Goal: Information Seeking & Learning: Learn about a topic

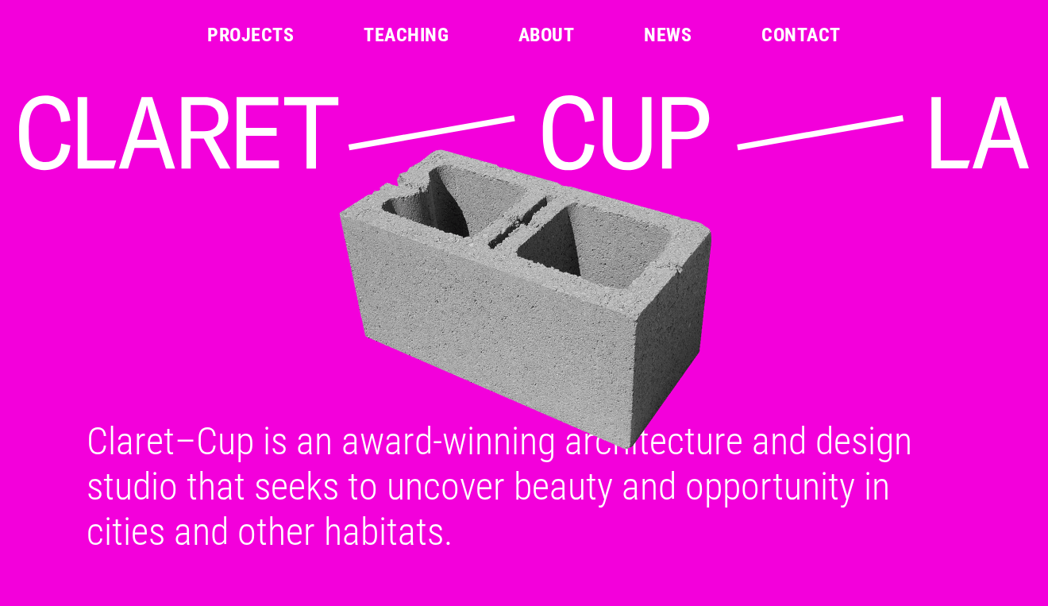
click at [241, 30] on link "Projects" at bounding box center [250, 34] width 87 height 19
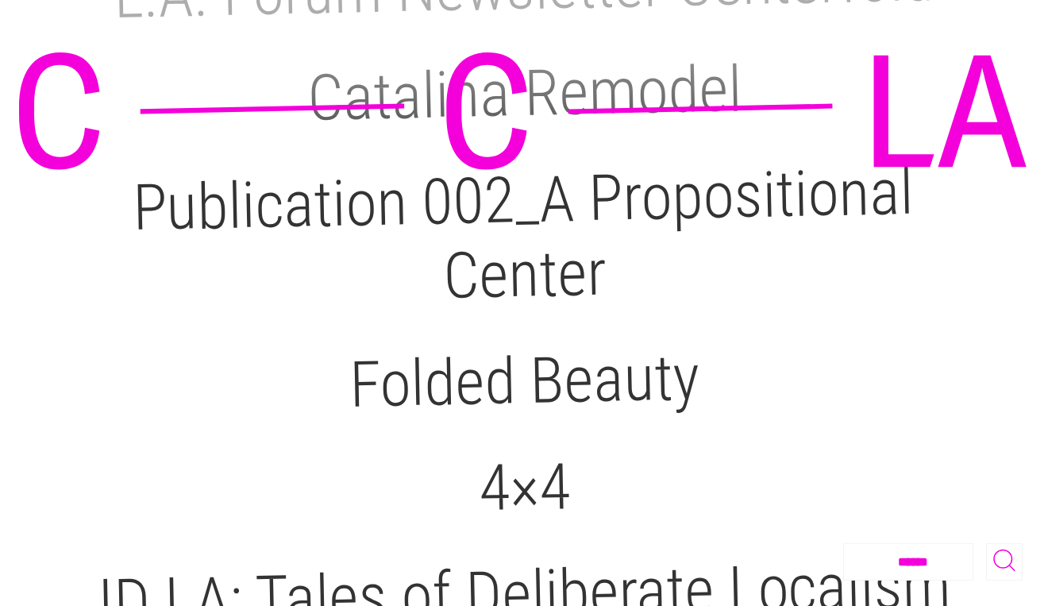
scroll to position [1112, 0]
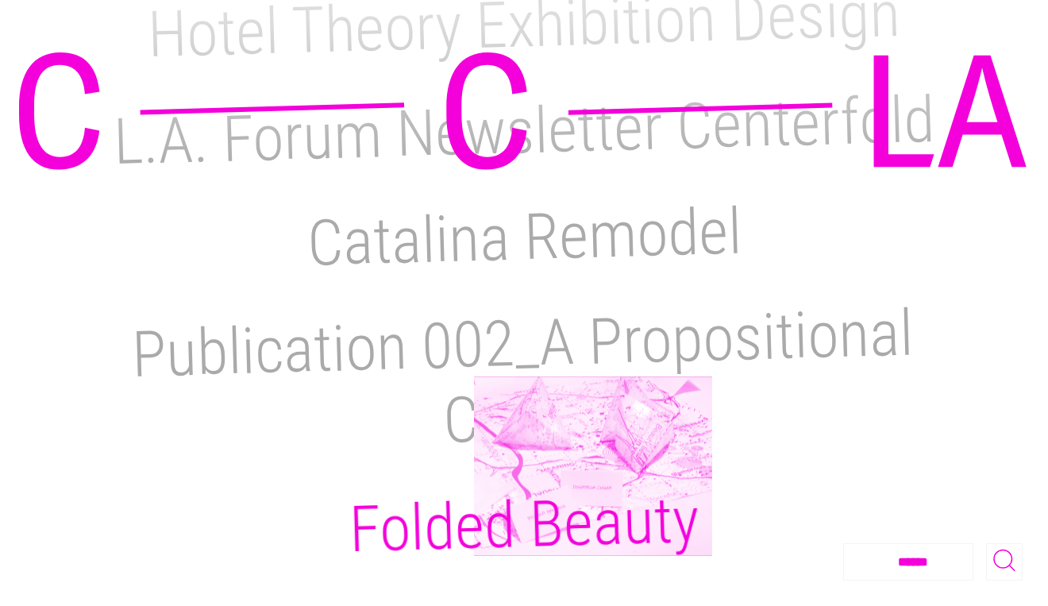
click at [593, 482] on h2 "Folded Beauty" at bounding box center [524, 524] width 351 height 84
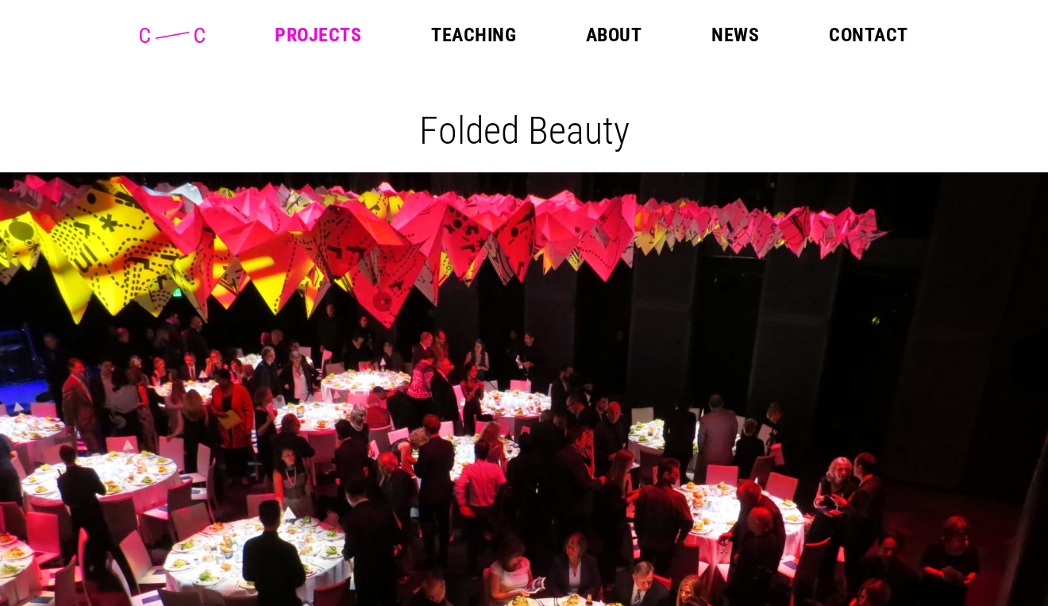
click at [311, 36] on link "Projects" at bounding box center [318, 34] width 87 height 19
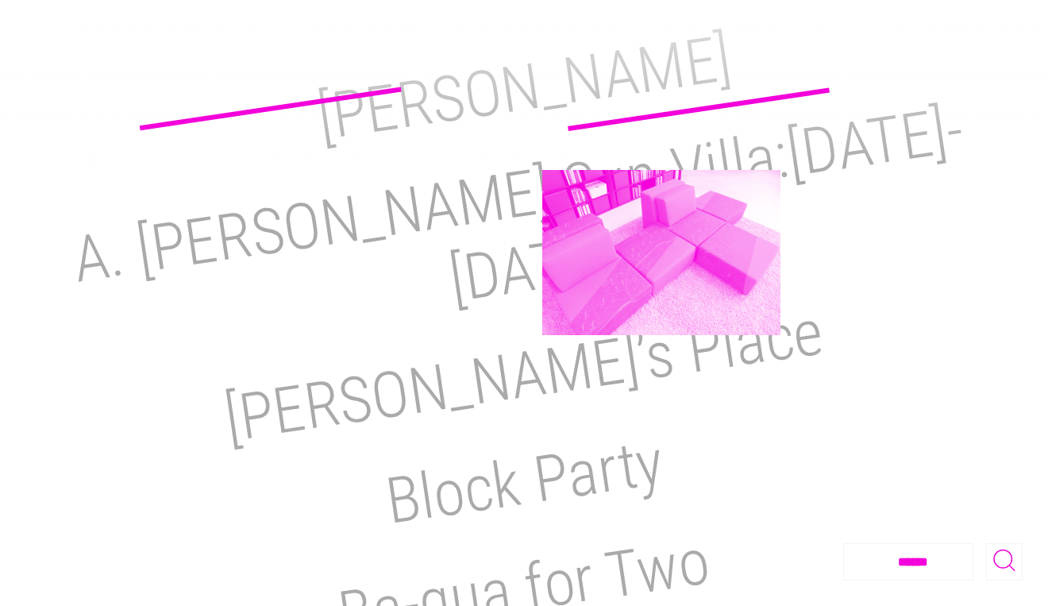
scroll to position [238, 0]
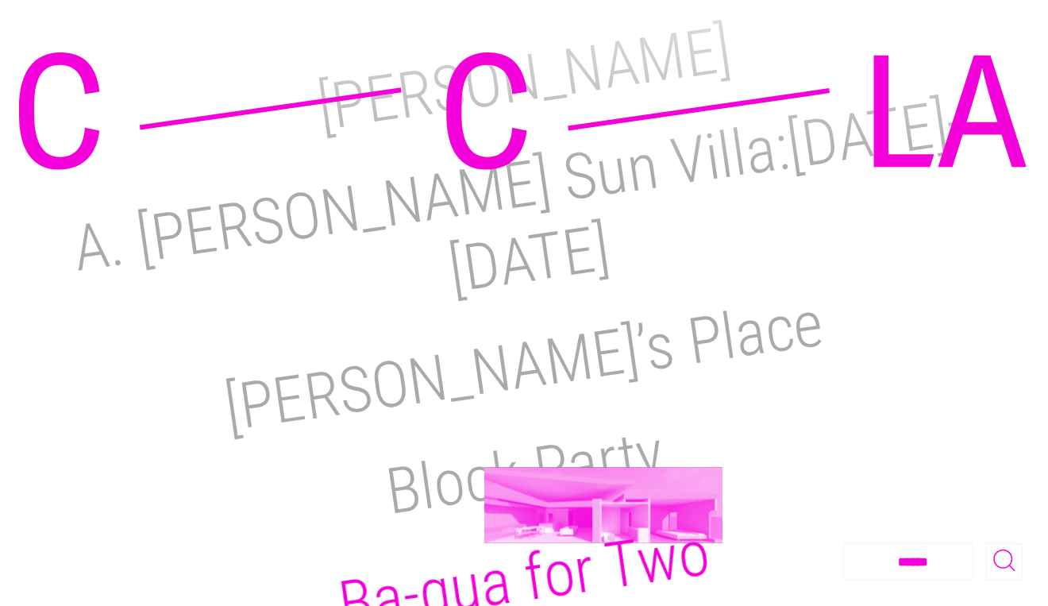
click at [603, 515] on h2 "Ba-gua for Two" at bounding box center [524, 578] width 380 height 127
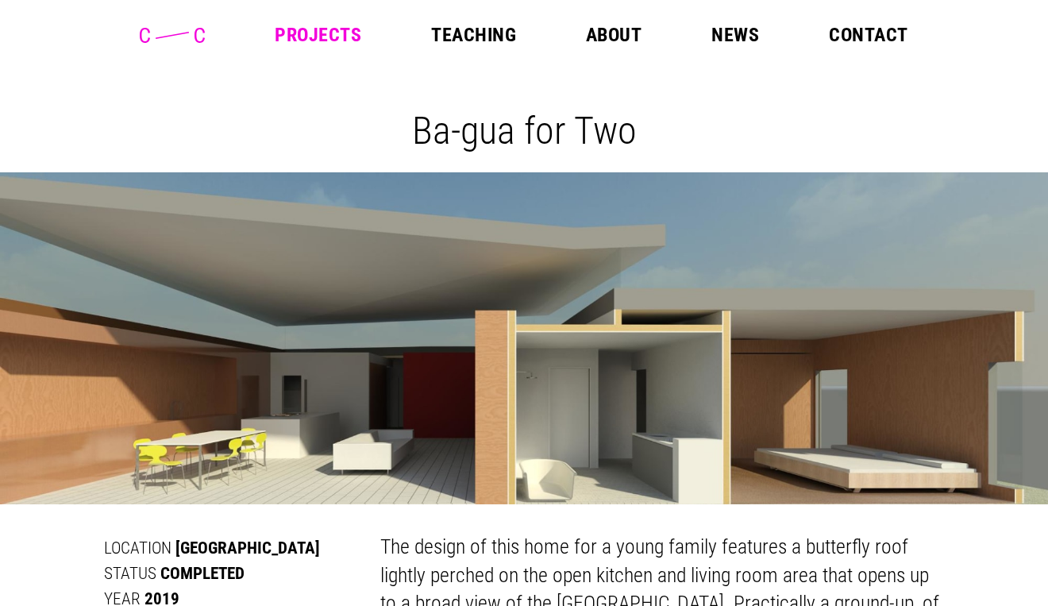
click at [334, 38] on link "Projects" at bounding box center [318, 34] width 87 height 19
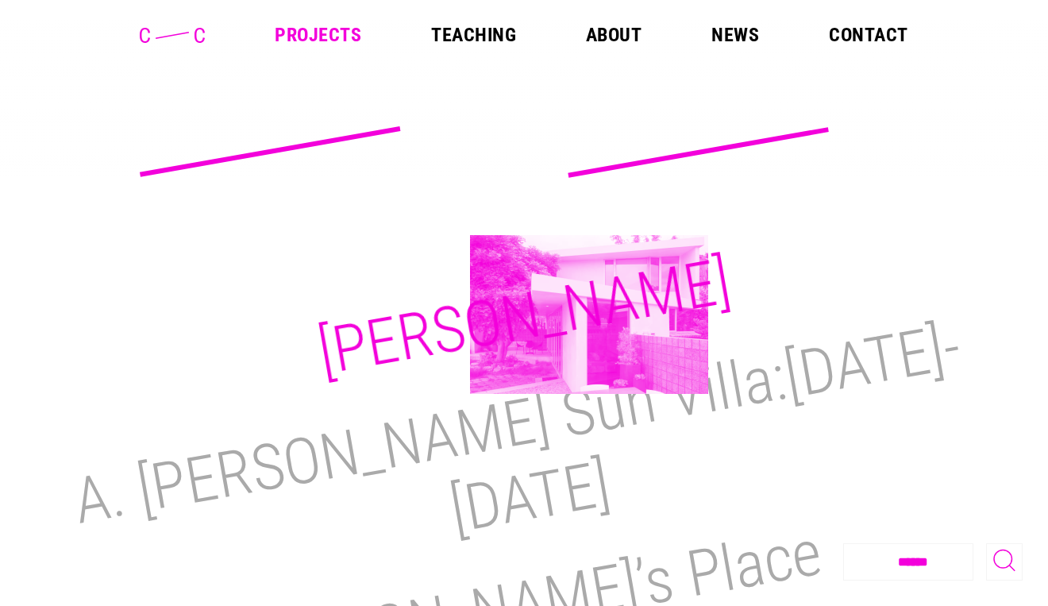
click at [589, 314] on h2 "[PERSON_NAME]" at bounding box center [523, 317] width 423 height 146
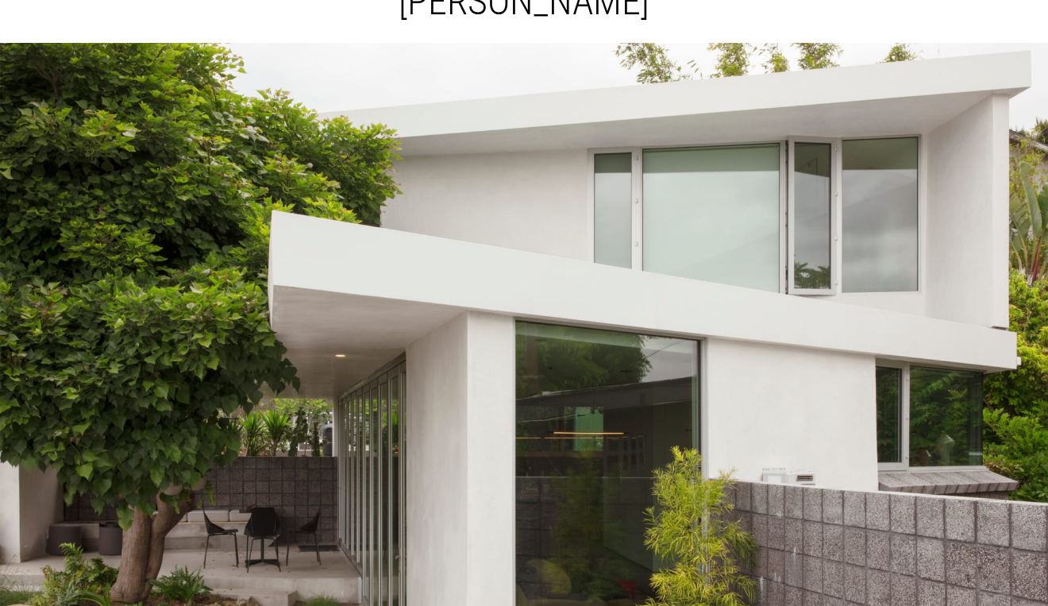
scroll to position [476, 0]
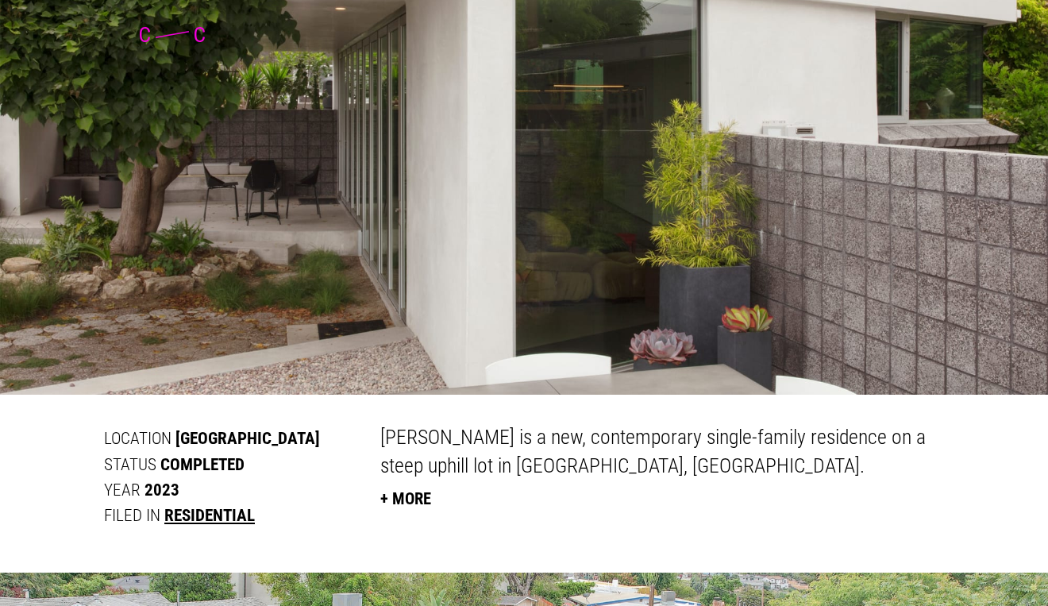
click at [406, 499] on button "+ More" at bounding box center [405, 497] width 51 height 35
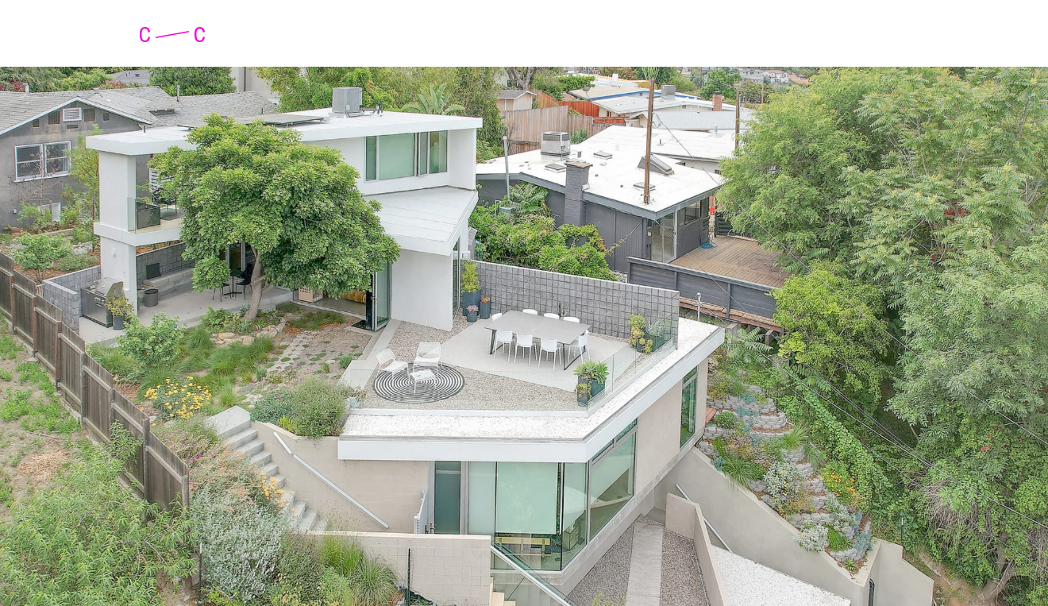
scroll to position [1990, 0]
